Goal: Information Seeking & Learning: Learn about a topic

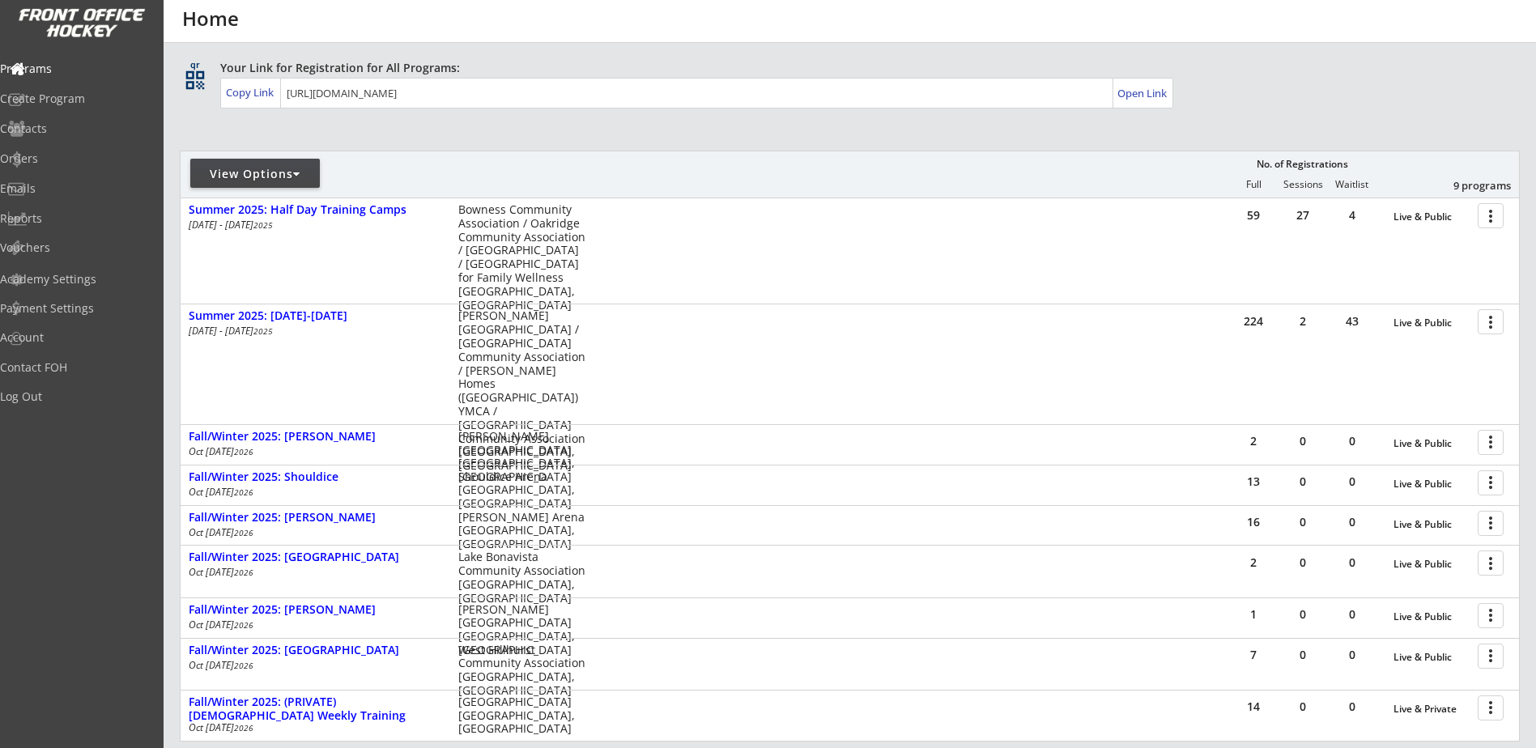
scroll to position [239, 0]
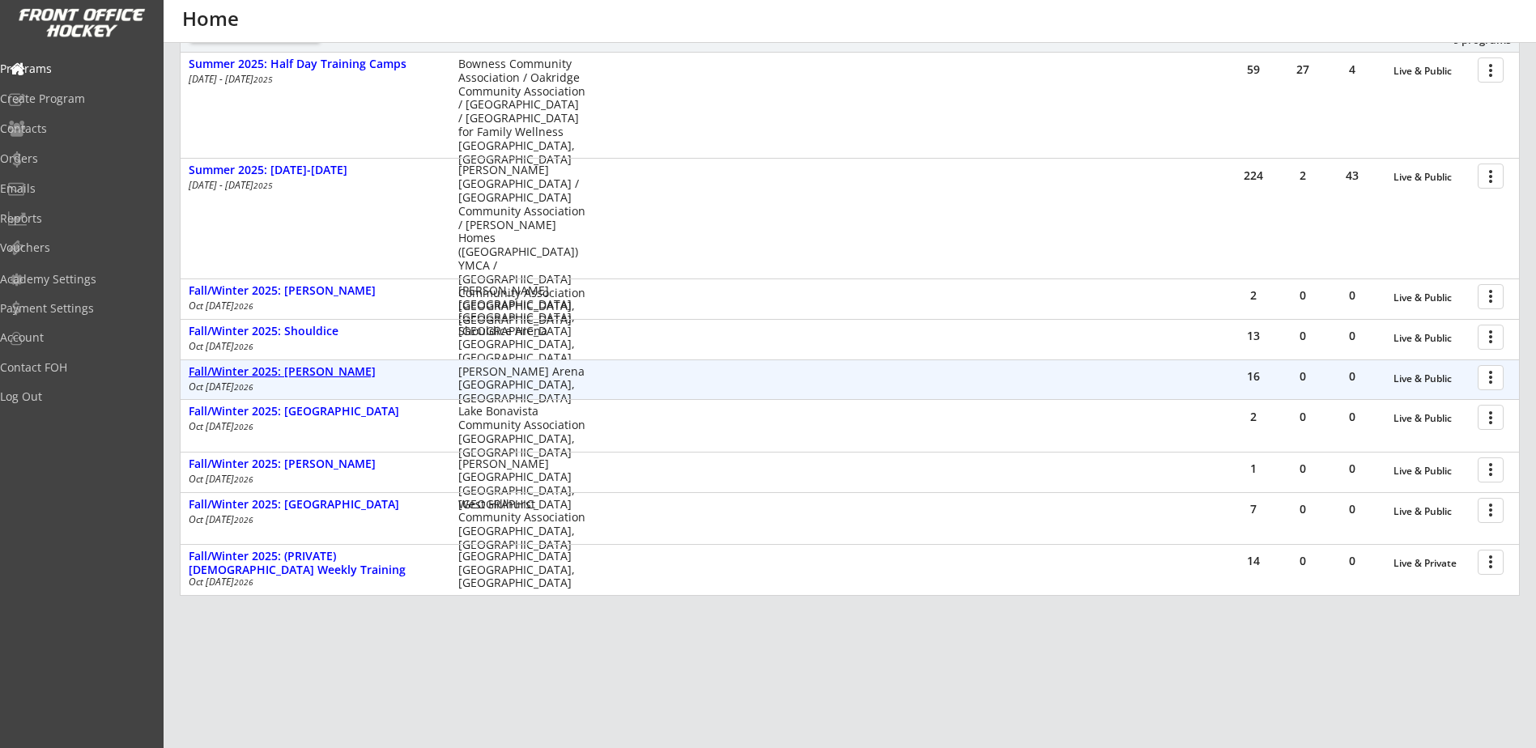
click at [331, 366] on div "Fall/Winter 2025: [PERSON_NAME]" at bounding box center [315, 372] width 253 height 14
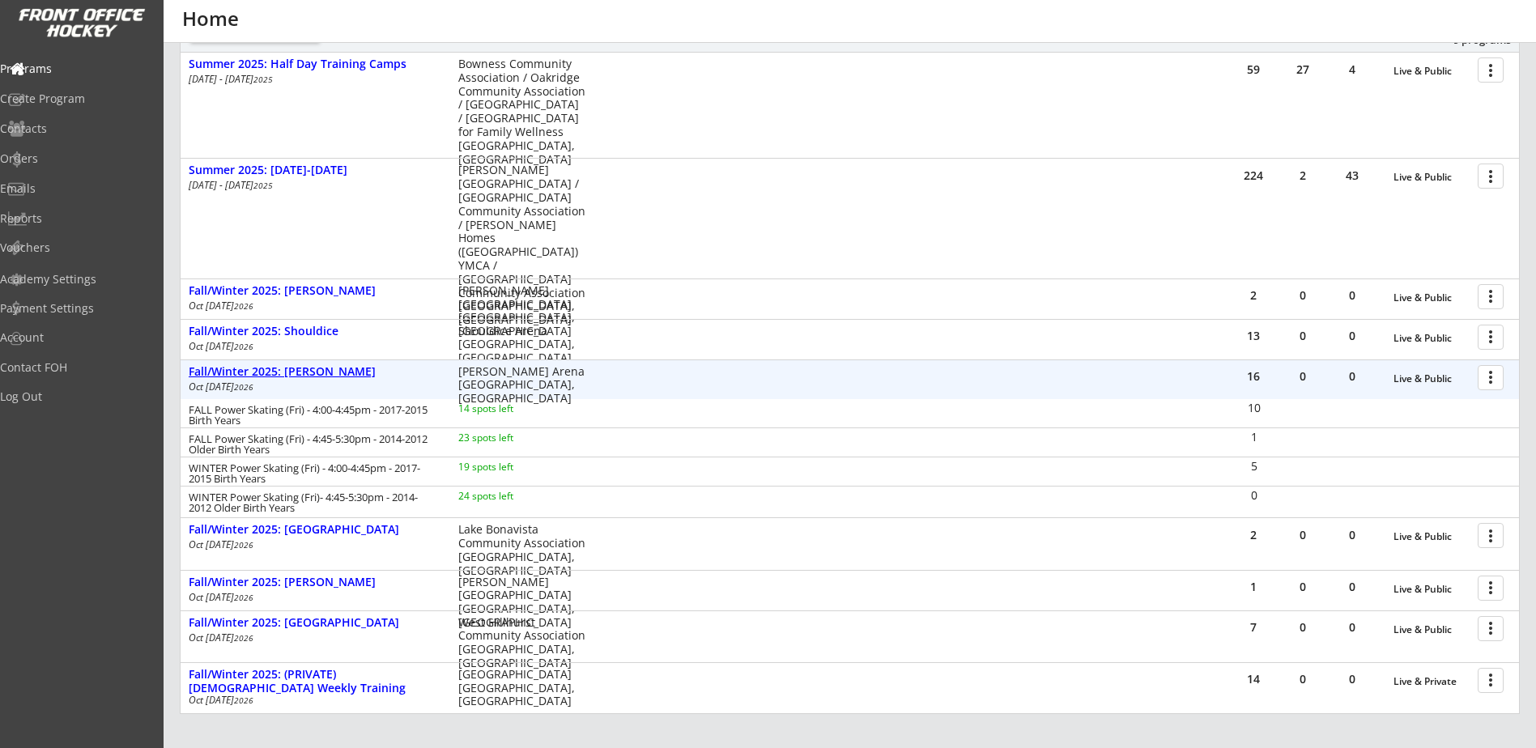
click at [331, 366] on div "Fall/Winter 2025: [PERSON_NAME]" at bounding box center [315, 372] width 253 height 14
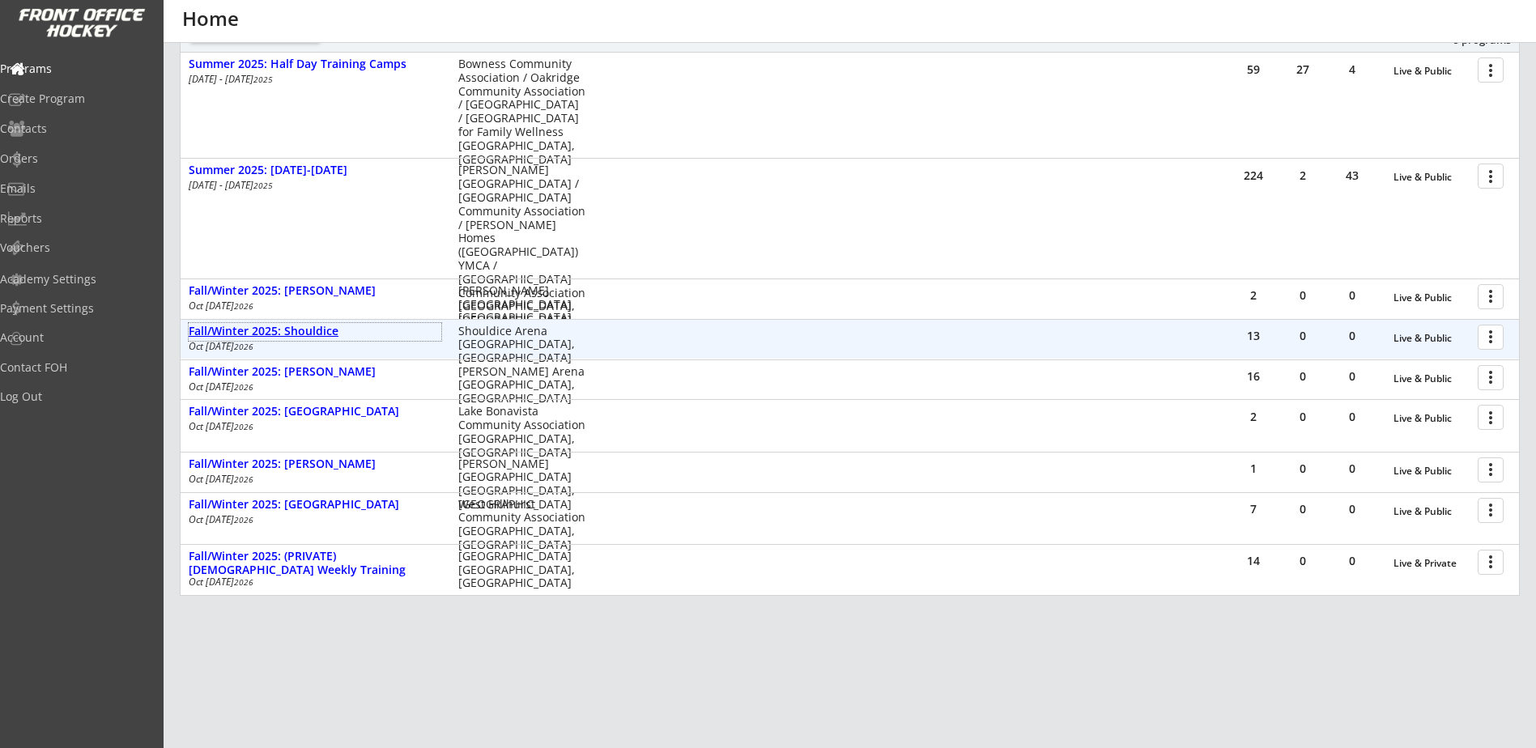
click at [325, 338] on div "Fall/Winter 2025: Shouldice" at bounding box center [315, 332] width 253 height 14
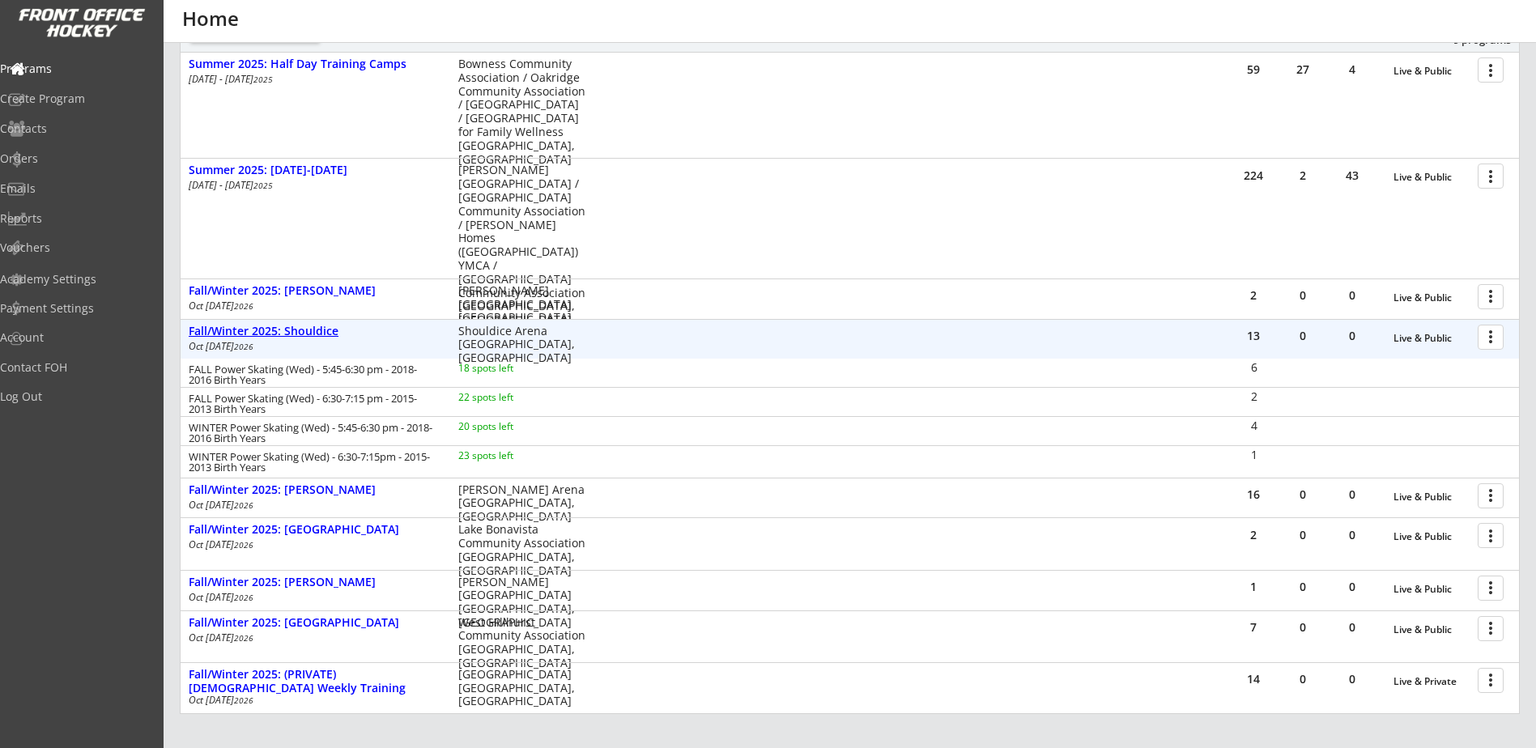
click at [325, 338] on div "Fall/Winter 2025: Shouldice" at bounding box center [315, 332] width 253 height 14
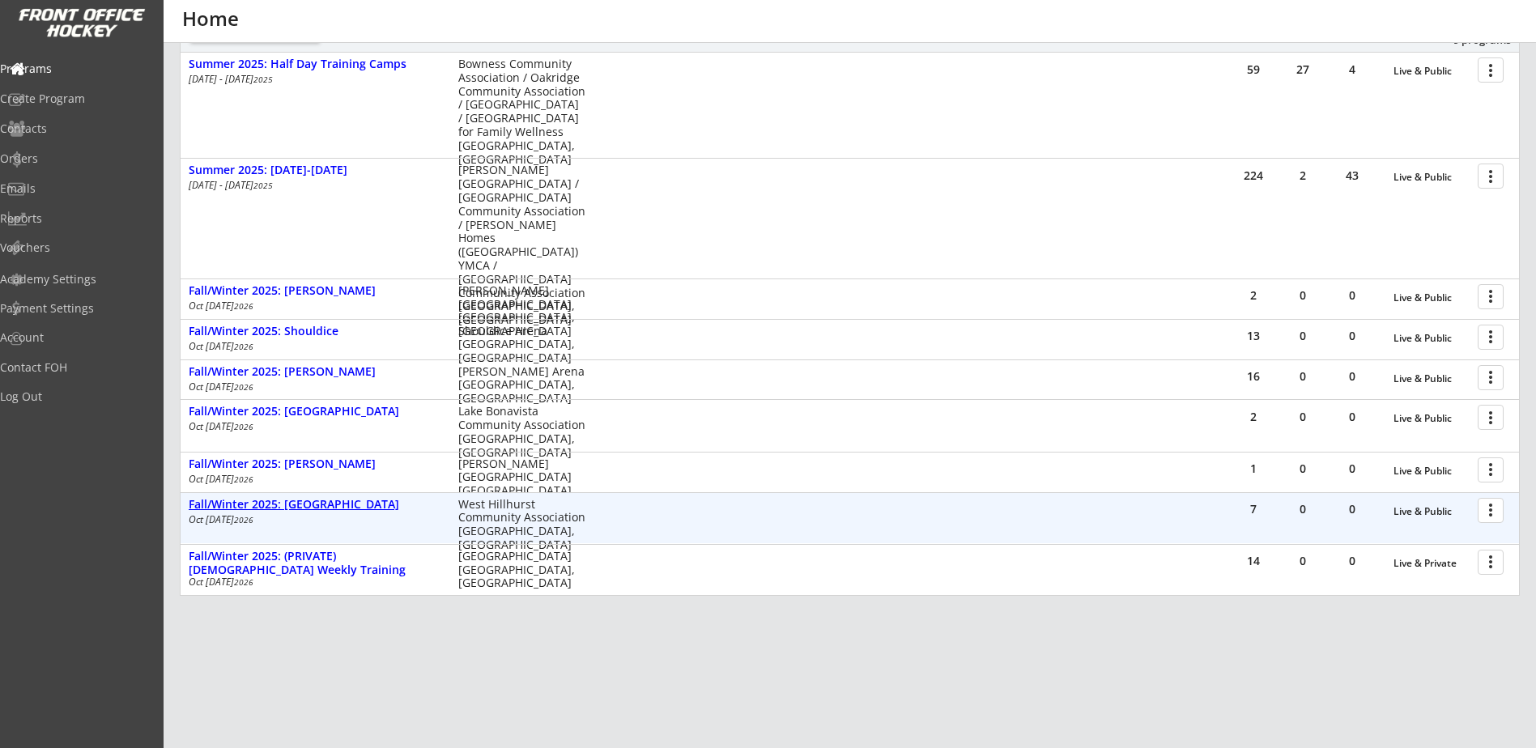
click at [317, 508] on div "Fall/Winter 2025: [GEOGRAPHIC_DATA]" at bounding box center [315, 505] width 253 height 14
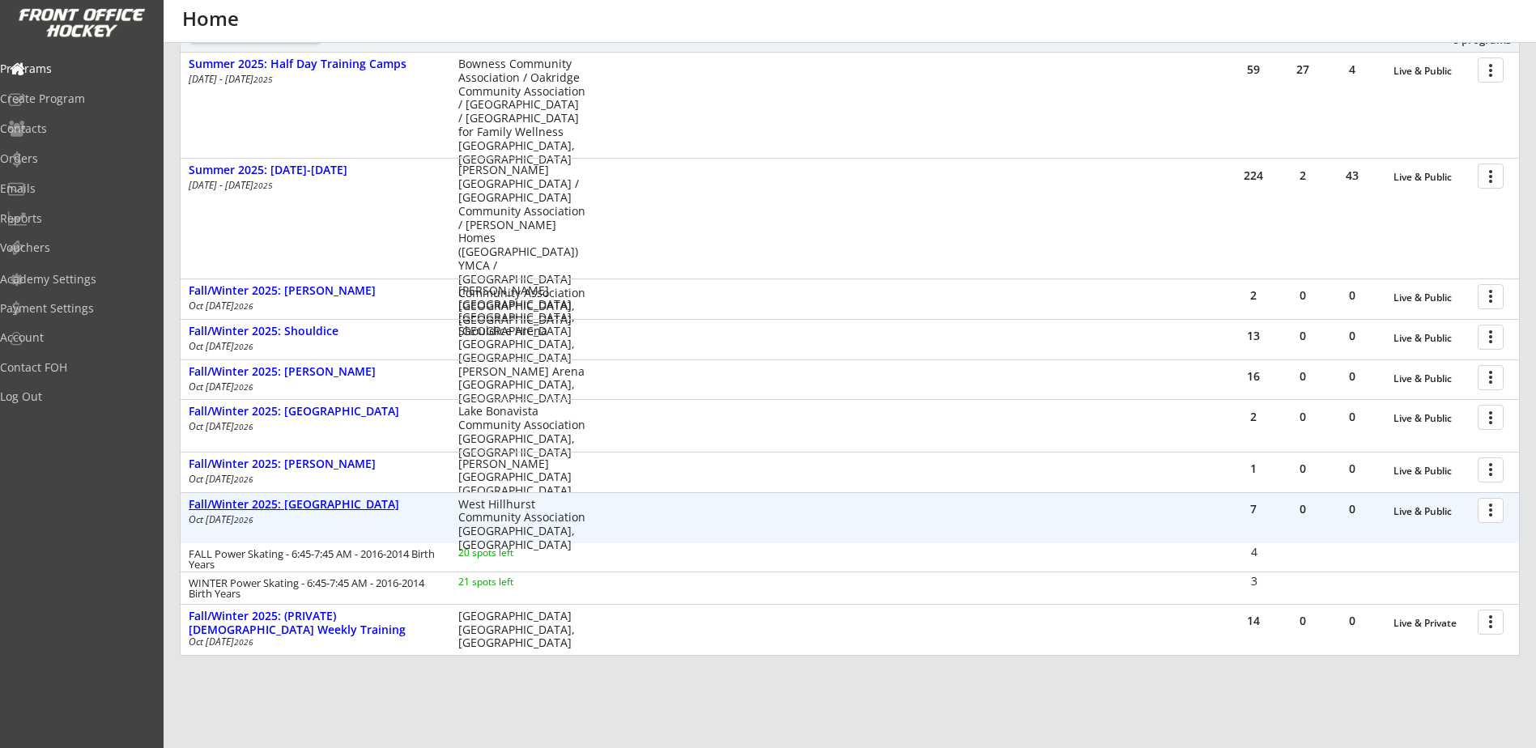
click at [317, 508] on div "Fall/Winter 2025: [GEOGRAPHIC_DATA]" at bounding box center [315, 505] width 253 height 14
